Goal: Find specific page/section: Find specific page/section

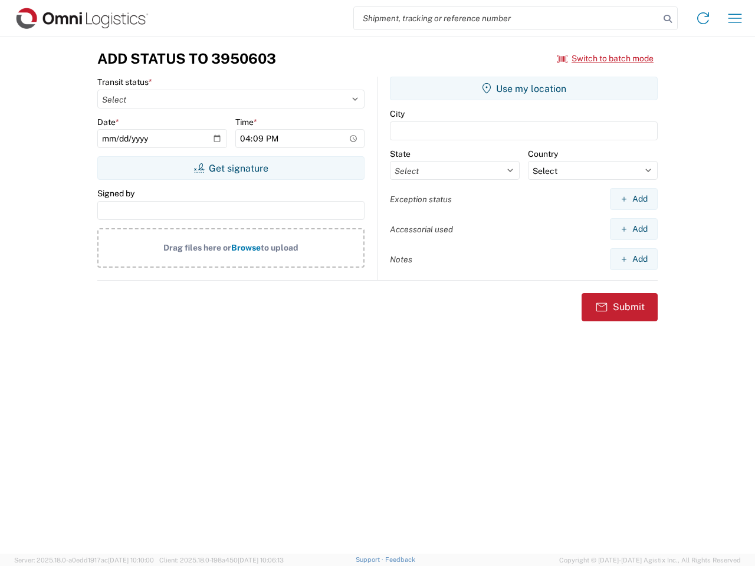
click at [507, 18] on input "search" at bounding box center [507, 18] width 306 height 22
click at [668, 19] on icon at bounding box center [667, 19] width 17 height 17
click at [703, 18] on icon at bounding box center [703, 18] width 19 height 19
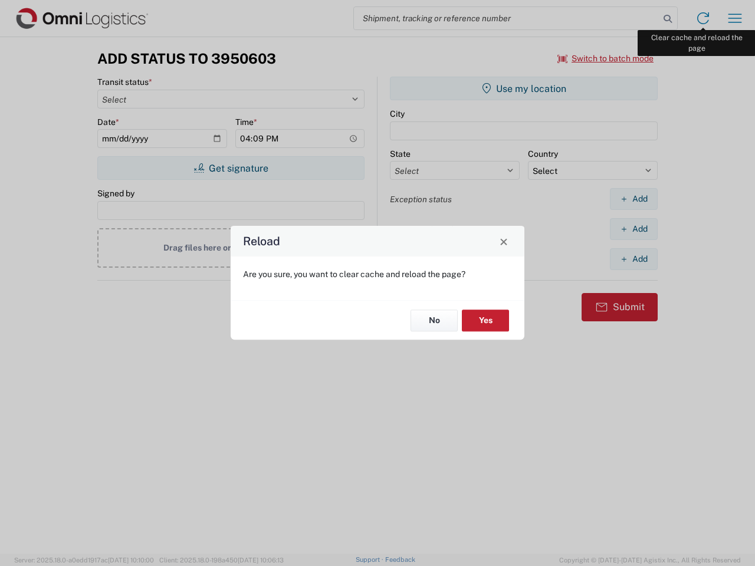
click at [735, 18] on div "Reload Are you sure, you want to clear cache and reload the page? No Yes" at bounding box center [377, 283] width 755 height 566
click at [606, 58] on div "Reload Are you sure, you want to clear cache and reload the page? No Yes" at bounding box center [377, 283] width 755 height 566
click at [231, 168] on div "Reload Are you sure, you want to clear cache and reload the page? No Yes" at bounding box center [377, 283] width 755 height 566
click at [524, 88] on div "Reload Are you sure, you want to clear cache and reload the page? No Yes" at bounding box center [377, 283] width 755 height 566
click at [633, 199] on div "Reload Are you sure, you want to clear cache and reload the page? No Yes" at bounding box center [377, 283] width 755 height 566
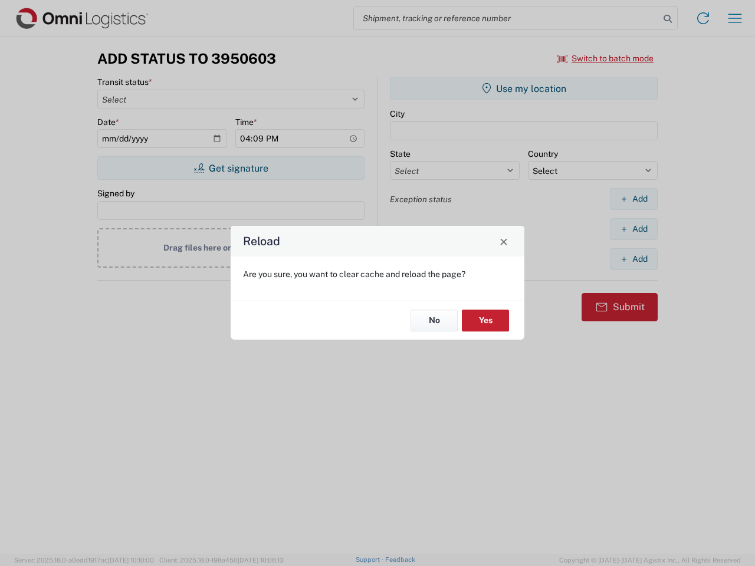
click at [633, 229] on div "Reload Are you sure, you want to clear cache and reload the page? No Yes" at bounding box center [377, 283] width 755 height 566
click at [633, 259] on div "Reload Are you sure, you want to clear cache and reload the page? No Yes" at bounding box center [377, 283] width 755 height 566
